Goal: Transaction & Acquisition: Purchase product/service

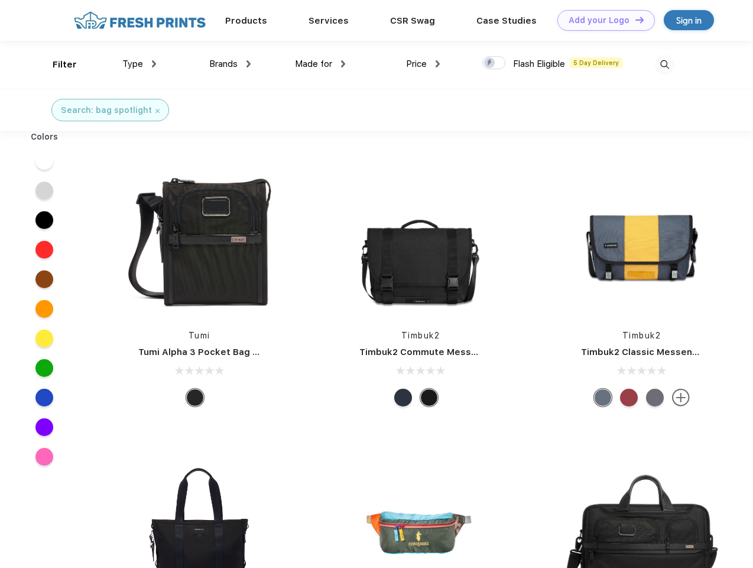
click at [602, 20] on link "Add your Logo Design Tool" at bounding box center [606, 20] width 98 height 21
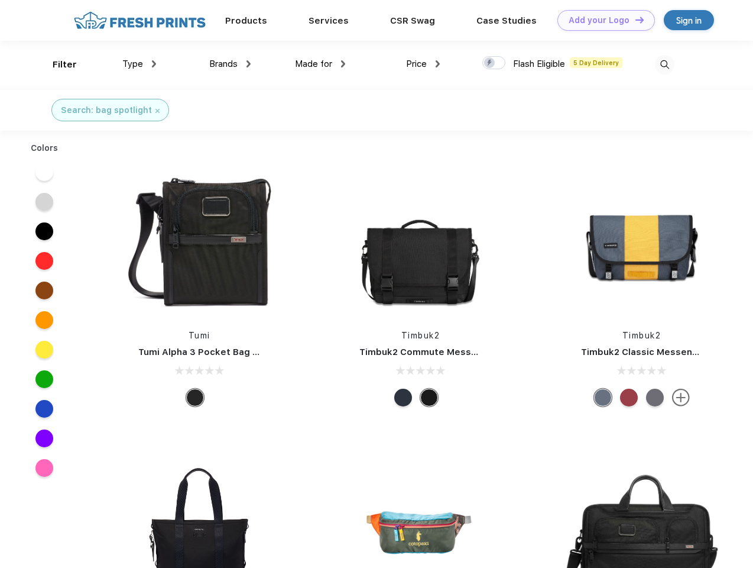
click at [0, 0] on div "Design Tool" at bounding box center [0, 0] width 0 height 0
click at [634, 20] on link "Add your Logo Design Tool" at bounding box center [606, 20] width 98 height 21
click at [57, 64] on div "Filter" at bounding box center [65, 65] width 24 height 14
click at [140, 64] on span "Type" at bounding box center [132, 64] width 21 height 11
click at [230, 64] on span "Brands" at bounding box center [223, 64] width 28 height 11
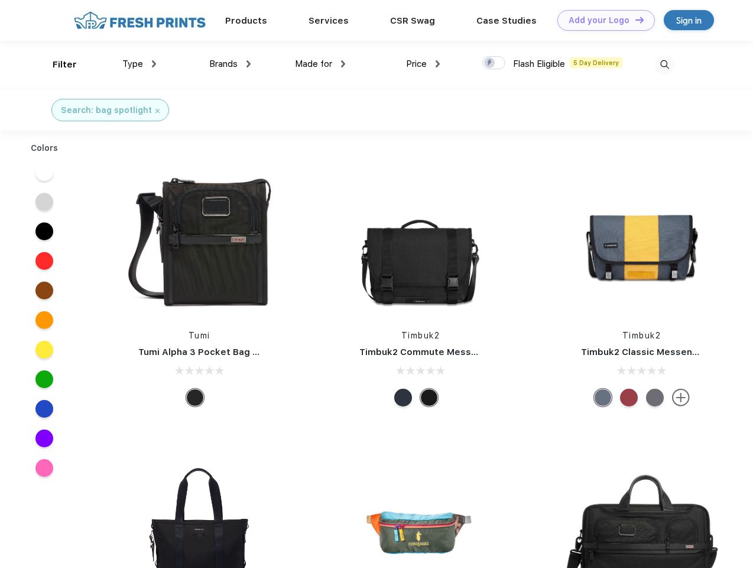
click at [320, 64] on span "Made for" at bounding box center [313, 64] width 37 height 11
click at [423, 64] on span "Price" at bounding box center [416, 64] width 21 height 11
click at [494, 63] on div at bounding box center [493, 62] width 23 height 13
click at [490, 63] on input "checkbox" at bounding box center [486, 60] width 8 height 8
click at [664, 64] on img at bounding box center [665, 65] width 20 height 20
